Goal: Check status: Check status

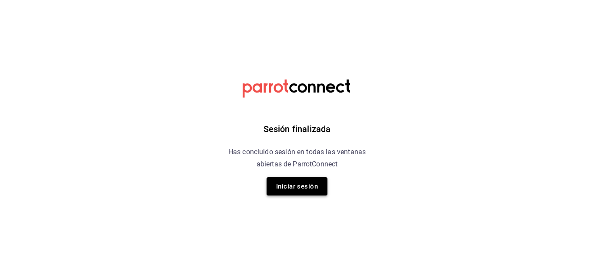
click at [299, 191] on button "Iniciar sesión" at bounding box center [297, 186] width 61 height 18
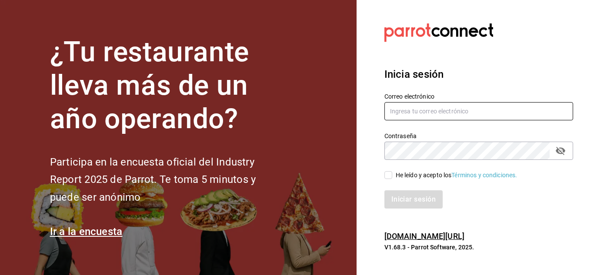
type input "elias@icloud.com"
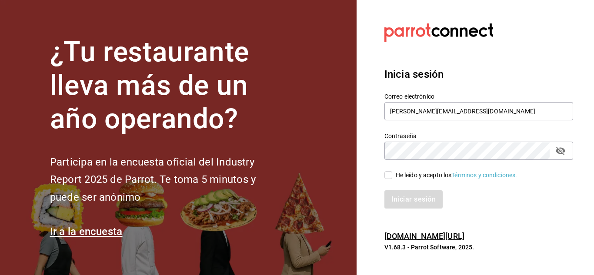
click at [388, 179] on input "He leído y acepto los Términos y condiciones." at bounding box center [389, 175] width 8 height 8
checkbox input "true"
click at [412, 203] on button "Iniciar sesión" at bounding box center [414, 200] width 59 height 18
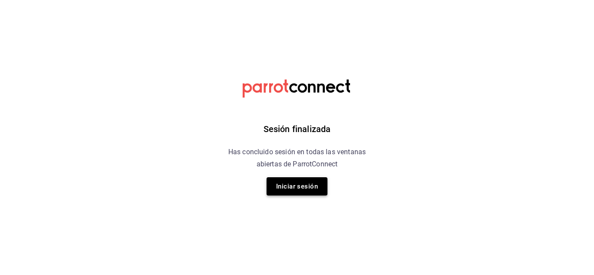
click at [298, 188] on button "Iniciar sesión" at bounding box center [297, 186] width 61 height 18
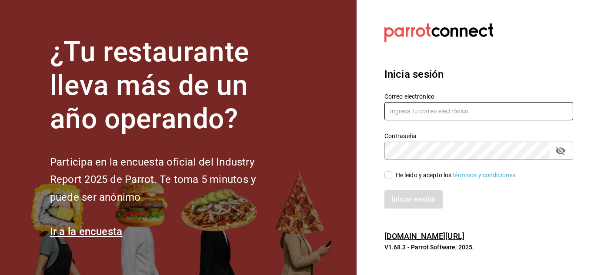
type input "elias@icloud.com"
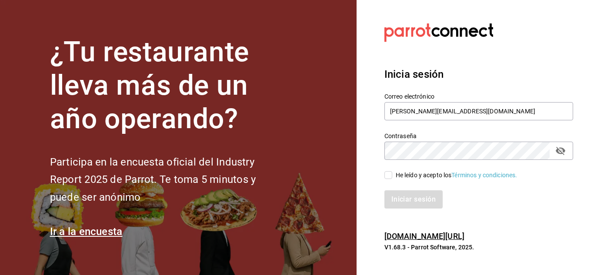
click at [388, 177] on input "He leído y acepto los Términos y condiciones." at bounding box center [389, 175] width 8 height 8
checkbox input "true"
click at [411, 198] on button "Iniciar sesión" at bounding box center [414, 200] width 59 height 18
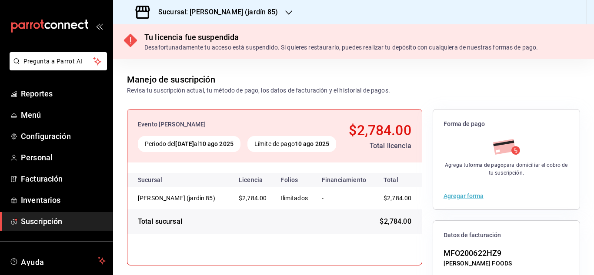
click at [285, 11] on icon "button" at bounding box center [288, 12] width 7 height 7
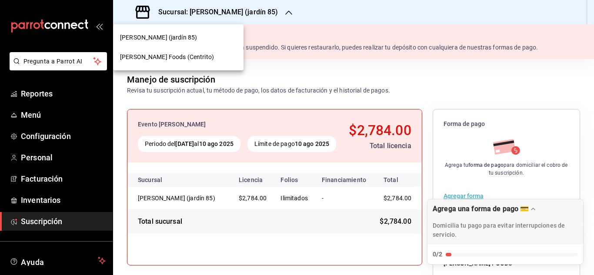
click at [174, 60] on span "[PERSON_NAME] Foods (Centrito)" at bounding box center [167, 57] width 94 height 9
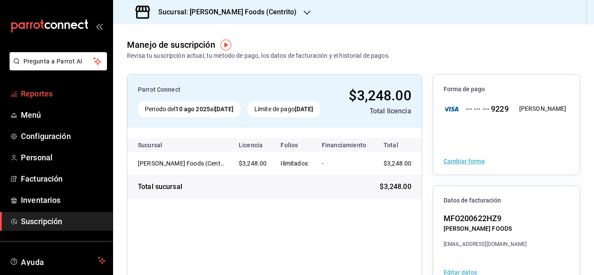
click at [57, 95] on span "Reportes" at bounding box center [63, 94] width 85 height 12
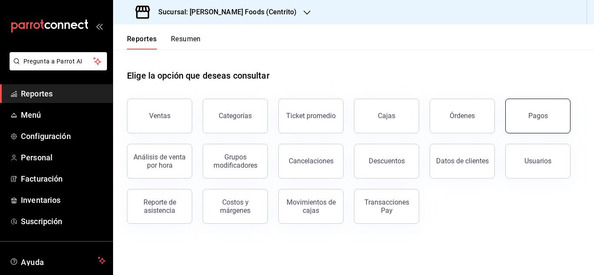
click at [542, 112] on button "Pagos" at bounding box center [537, 116] width 65 height 35
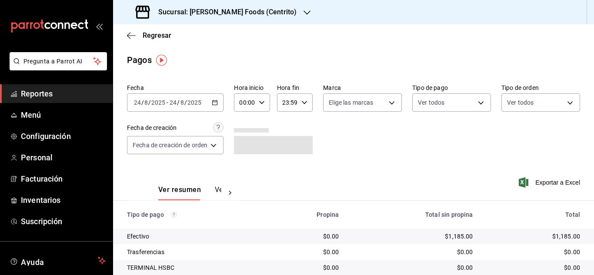
click at [217, 101] on \(Stroke\) "button" at bounding box center [214, 102] width 5 height 5
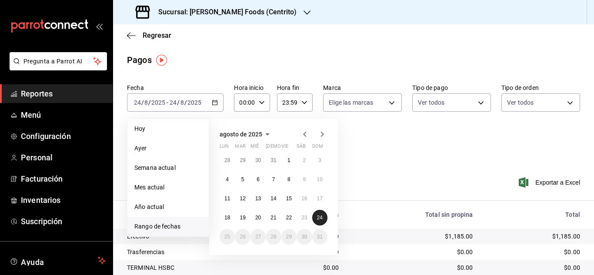
click at [321, 214] on button "24" at bounding box center [319, 218] width 15 height 16
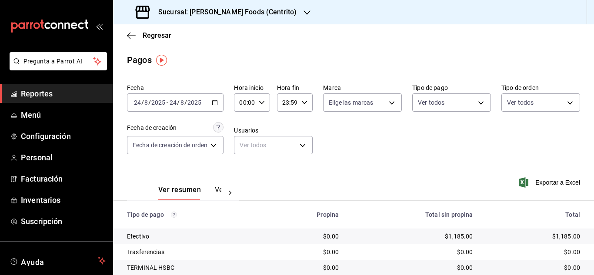
click at [216, 104] on icon "button" at bounding box center [215, 103] width 6 height 6
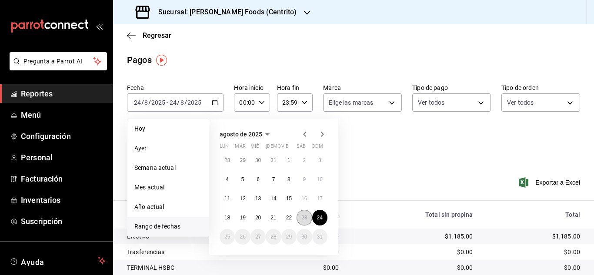
click at [303, 218] on abbr "23" at bounding box center [304, 218] width 6 height 6
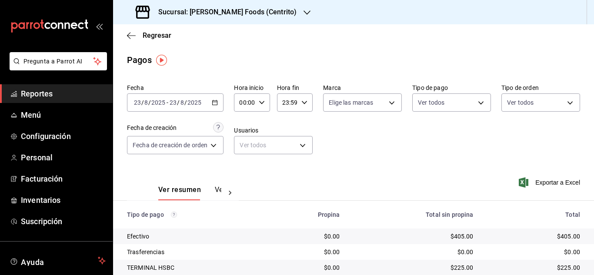
click at [214, 102] on \(Stroke\) "button" at bounding box center [215, 102] width 5 height 0
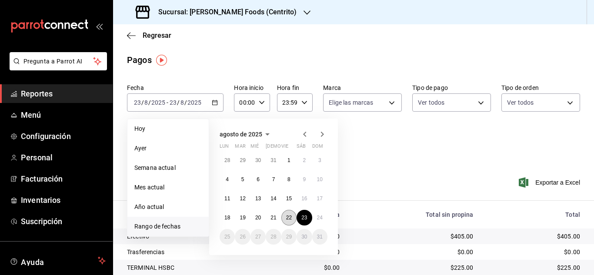
click at [291, 220] on abbr "22" at bounding box center [289, 218] width 6 height 6
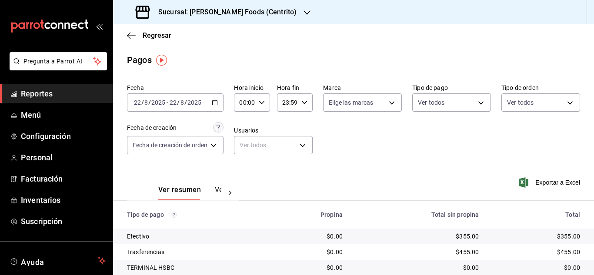
click at [218, 102] on \(Stroke\) "button" at bounding box center [215, 102] width 5 height 0
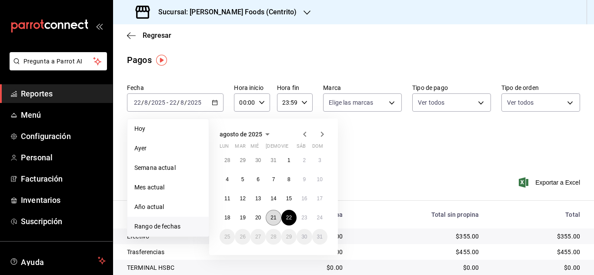
click at [270, 217] on button "21" at bounding box center [273, 218] width 15 height 16
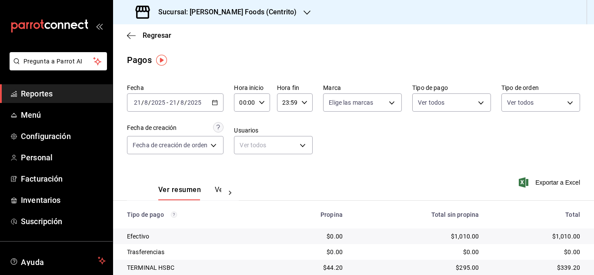
click at [216, 100] on icon "button" at bounding box center [215, 103] width 6 height 6
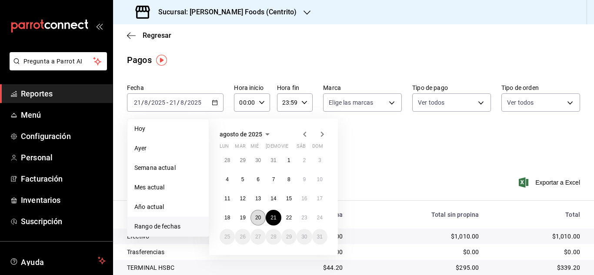
click at [260, 218] on abbr "20" at bounding box center [258, 218] width 6 height 6
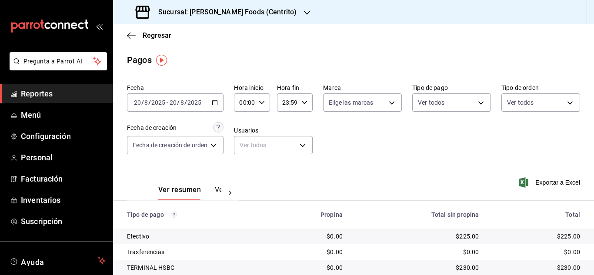
click at [214, 101] on \(Stroke\) "button" at bounding box center [214, 102] width 5 height 5
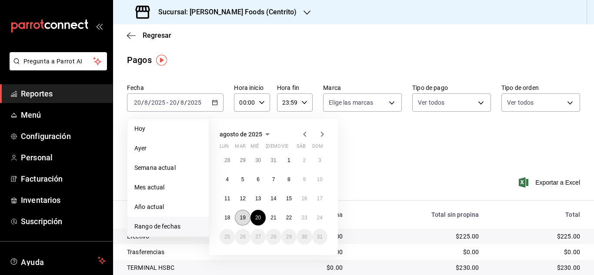
click at [244, 221] on abbr "19" at bounding box center [243, 218] width 6 height 6
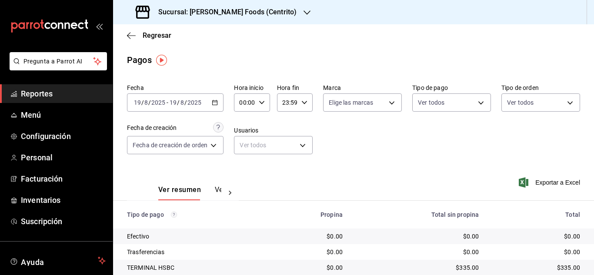
click at [216, 103] on icon "button" at bounding box center [215, 103] width 6 height 6
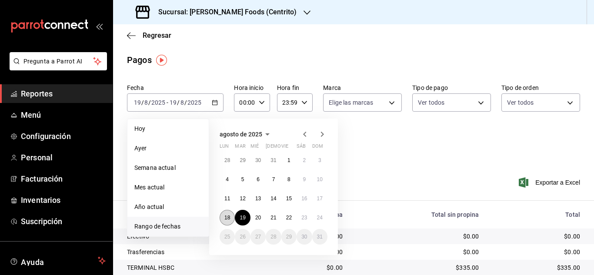
click at [224, 219] on button "18" at bounding box center [227, 218] width 15 height 16
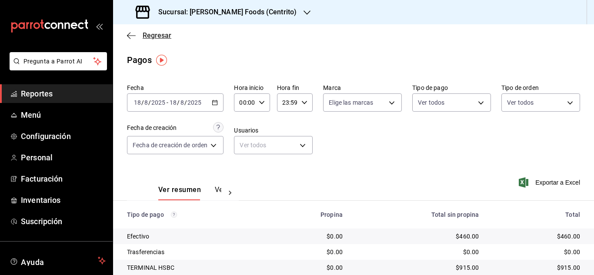
click at [129, 37] on icon "button" at bounding box center [131, 36] width 9 height 8
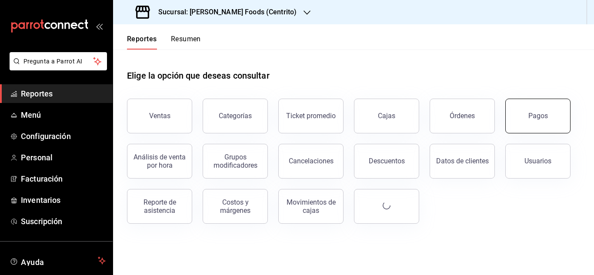
click at [525, 120] on button "Pagos" at bounding box center [537, 116] width 65 height 35
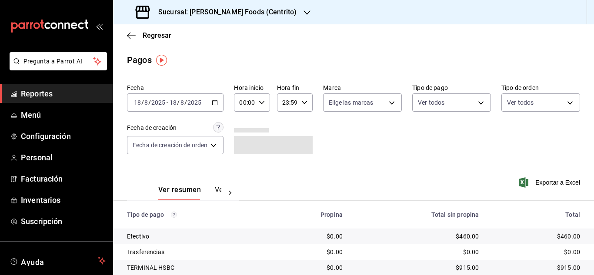
click at [218, 103] on icon "button" at bounding box center [215, 103] width 6 height 6
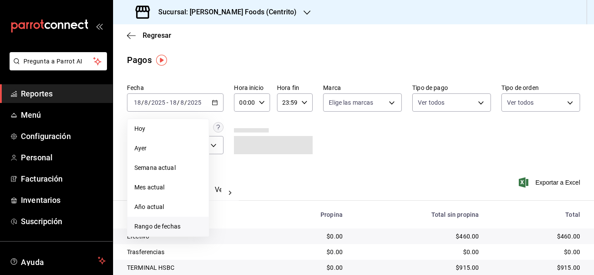
click at [160, 230] on span "Rango de fechas" at bounding box center [167, 226] width 67 height 9
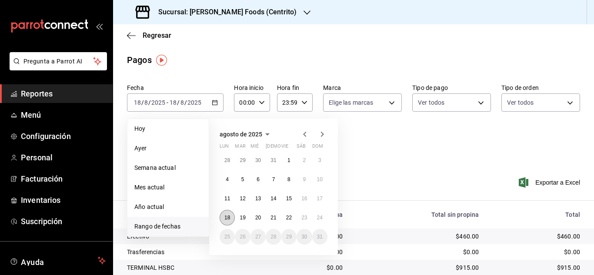
click at [230, 217] on abbr "18" at bounding box center [227, 218] width 6 height 6
click at [319, 218] on abbr "24" at bounding box center [320, 218] width 6 height 6
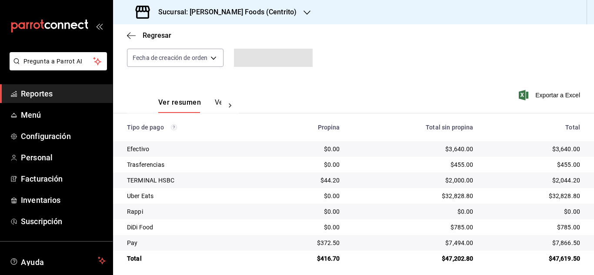
scroll to position [91, 0]
